Goal: Task Accomplishment & Management: Use online tool/utility

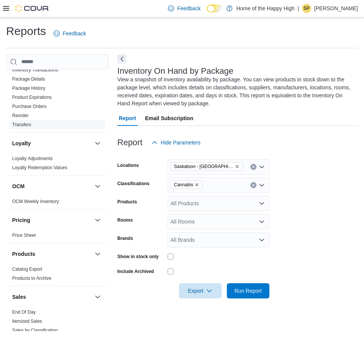
scroll to position [434, 0]
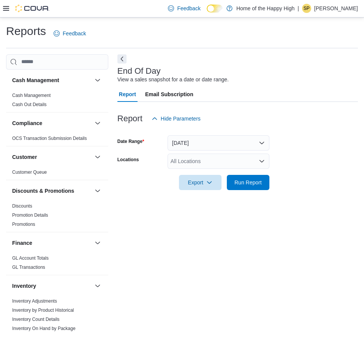
click at [190, 160] on div "All Locations" at bounding box center [219, 161] width 102 height 15
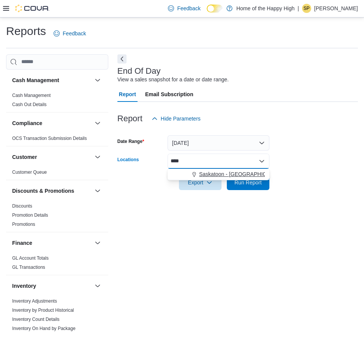
type input "****"
click at [210, 171] on span "Saskatoon - [GEOGRAPHIC_DATA] - Fire & Flower" at bounding box center [260, 174] width 122 height 8
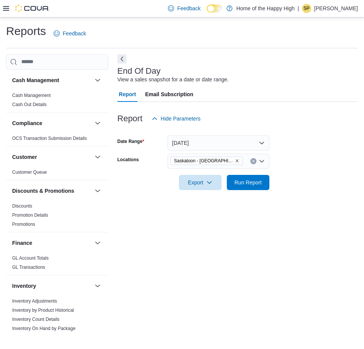
click at [276, 163] on form "Date Range Today Locations Saskatoon - Blairmore Village - Fire & Flower Export…" at bounding box center [237, 158] width 241 height 64
click at [217, 184] on span "Export" at bounding box center [200, 181] width 33 height 15
click at [206, 214] on span "Export to Pdf" at bounding box center [201, 213] width 34 height 6
